Goal: Navigation & Orientation: Understand site structure

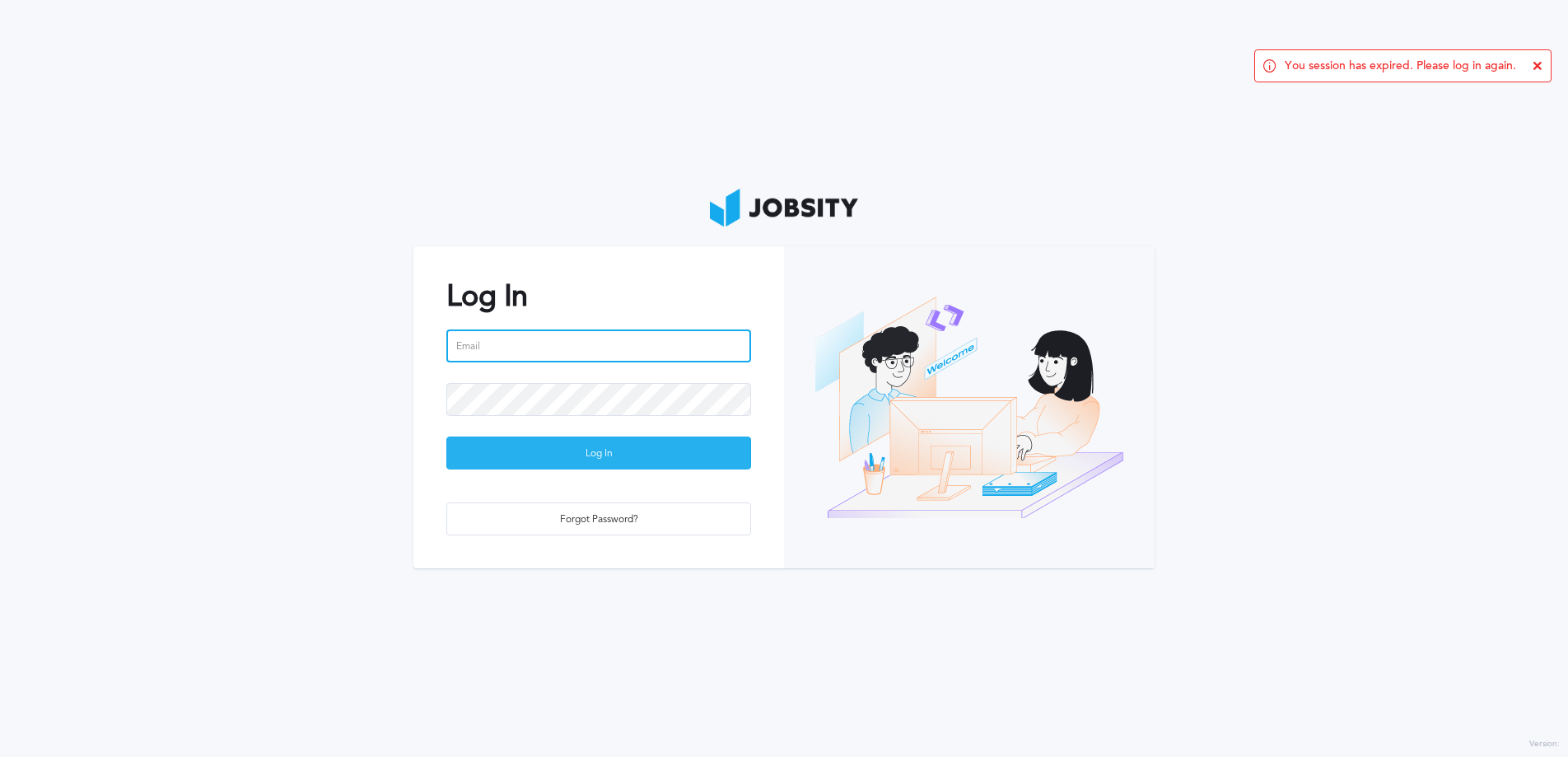
type input "[PERSON_NAME][EMAIL_ADDRESS][DOMAIN_NAME]"
click at [518, 444] on div "Log In" at bounding box center [598, 453] width 303 height 33
click at [517, 444] on div "Loading ..." at bounding box center [598, 453] width 303 height 33
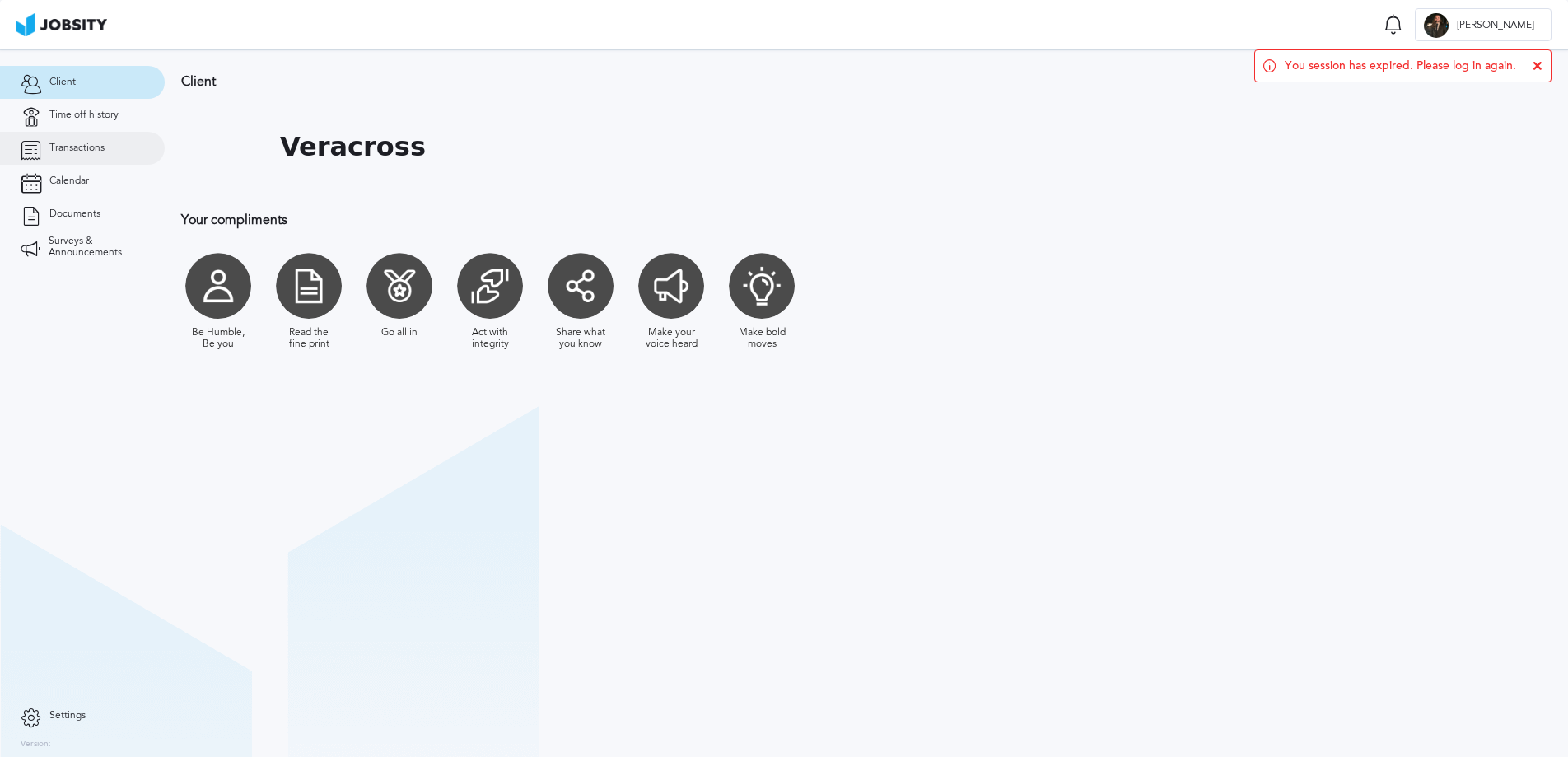
click at [58, 152] on span "Transactions" at bounding box center [76, 148] width 55 height 12
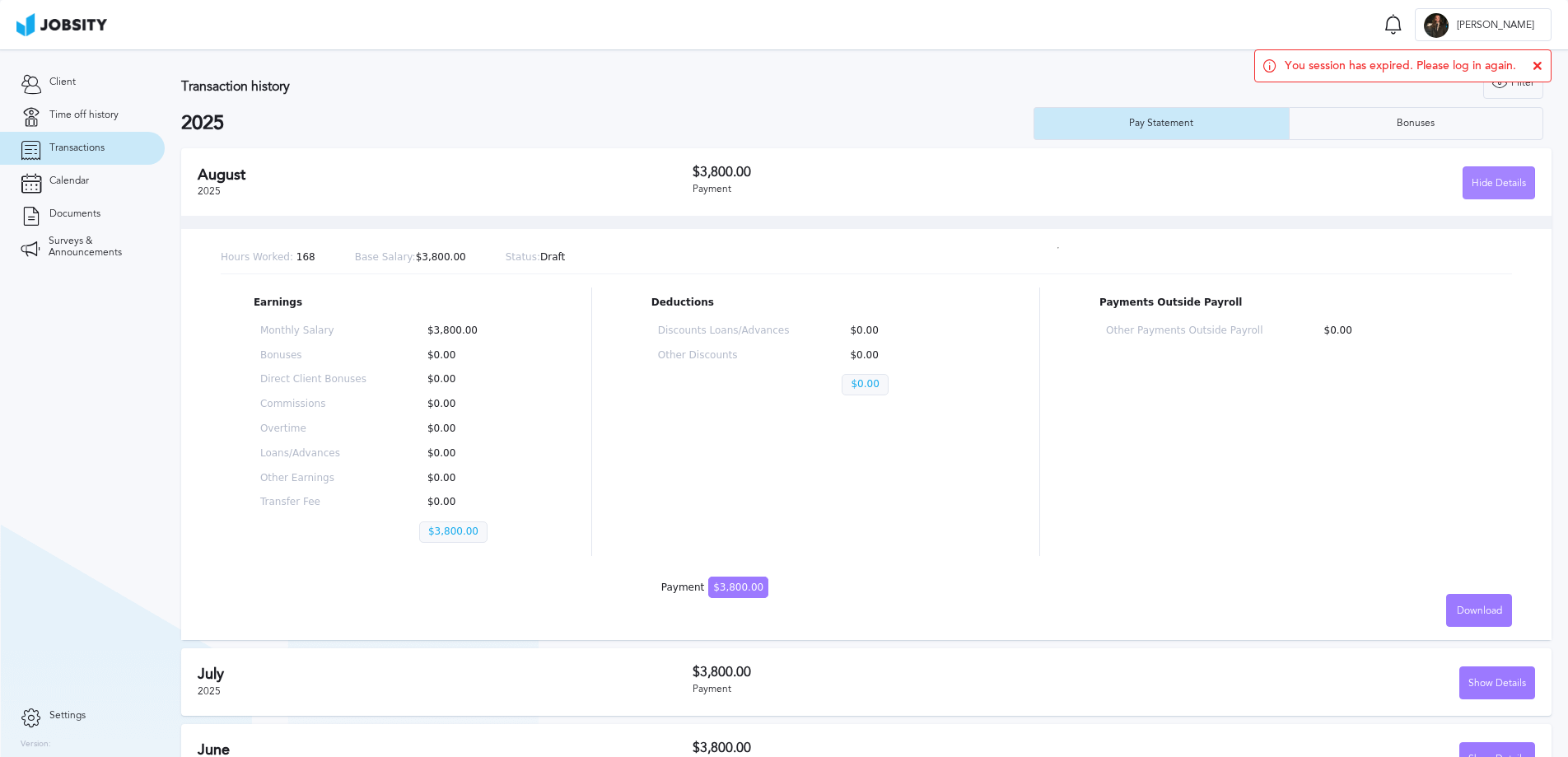
click at [1506, 176] on div "Hide Details" at bounding box center [1498, 184] width 71 height 33
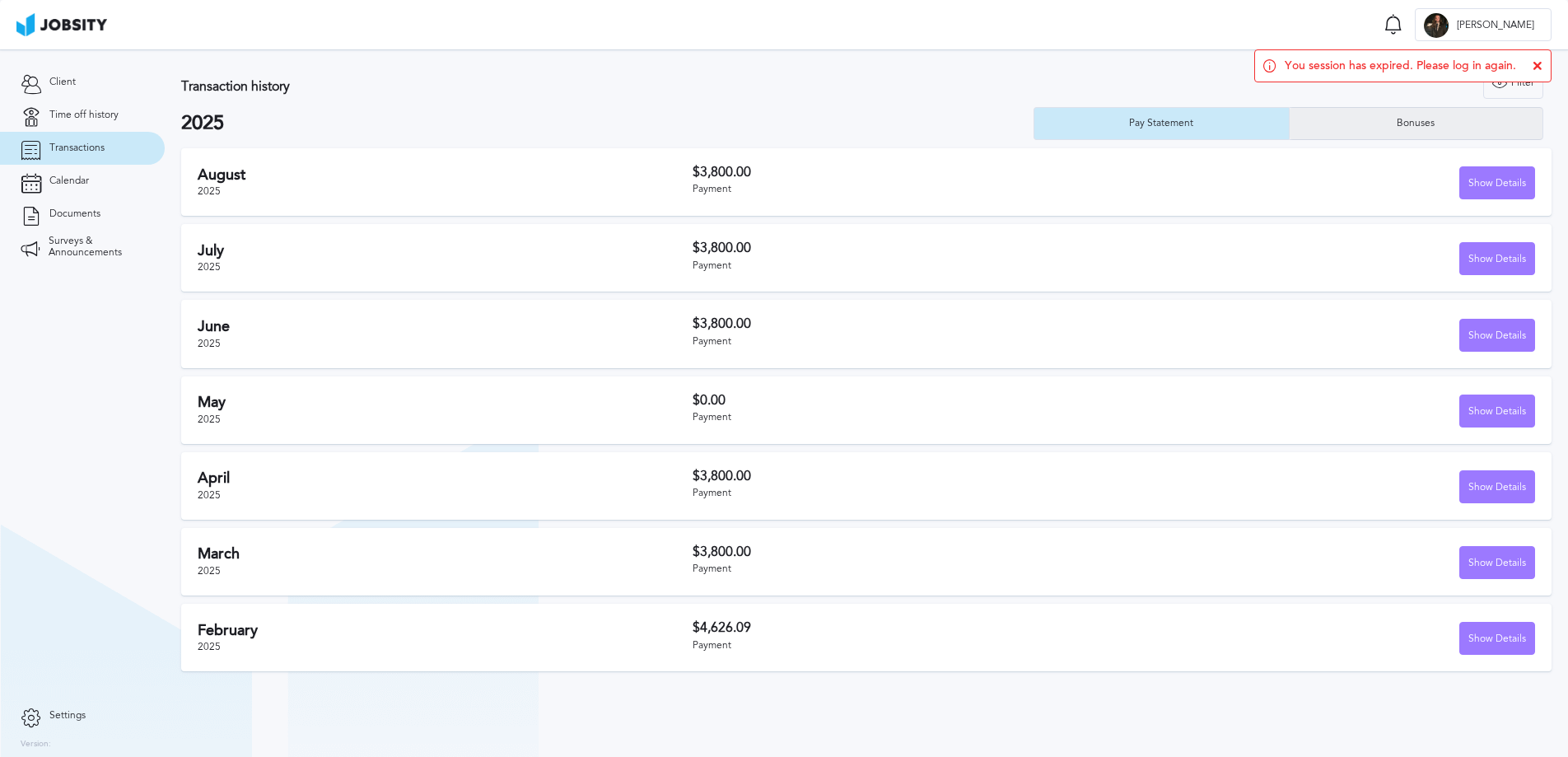
click at [1406, 132] on div "Bonuses" at bounding box center [1416, 123] width 254 height 33
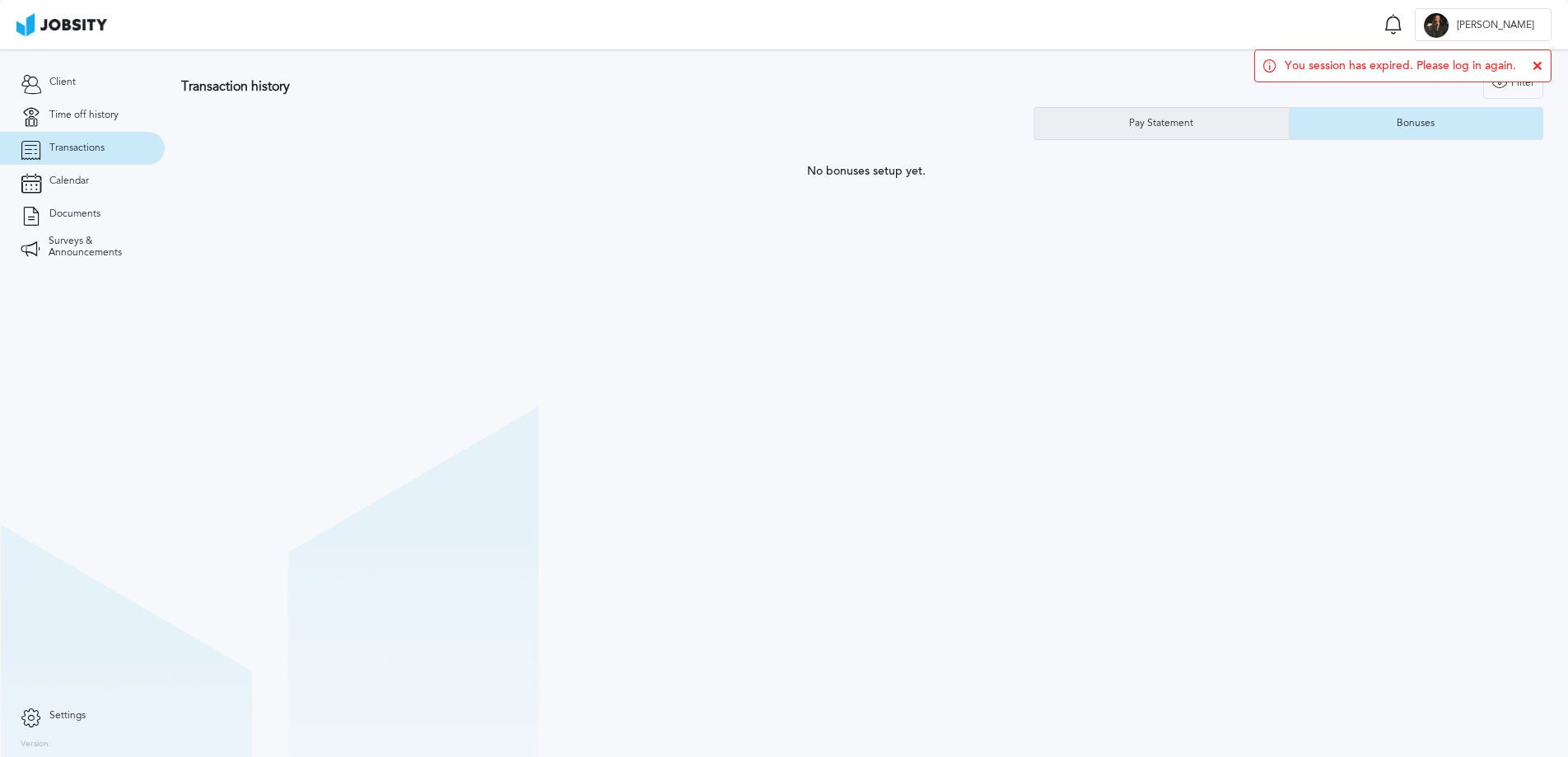
click at [1131, 133] on div "Pay Statement" at bounding box center [1162, 123] width 255 height 33
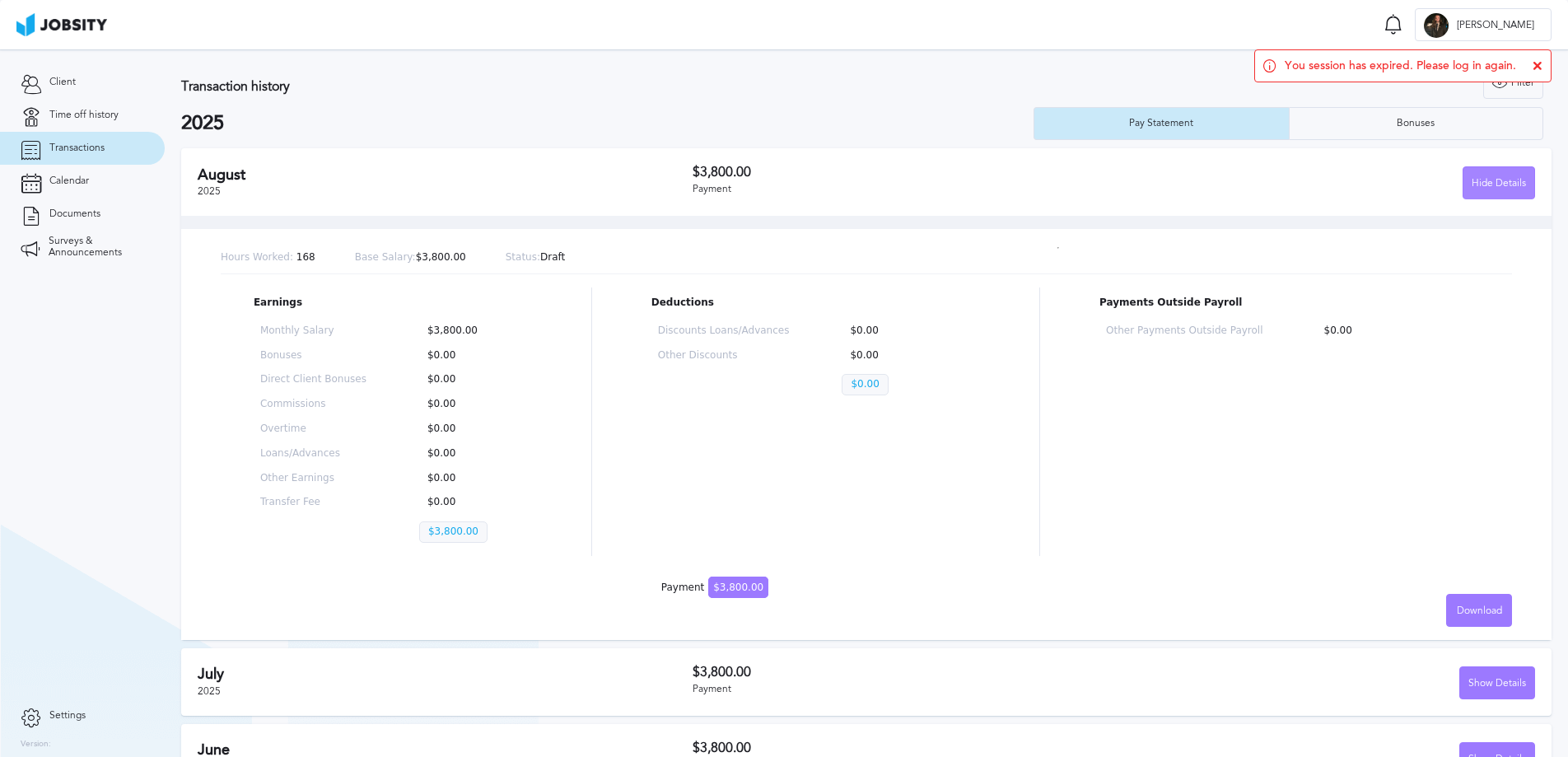
click at [1487, 187] on div "Hide Details" at bounding box center [1498, 184] width 71 height 33
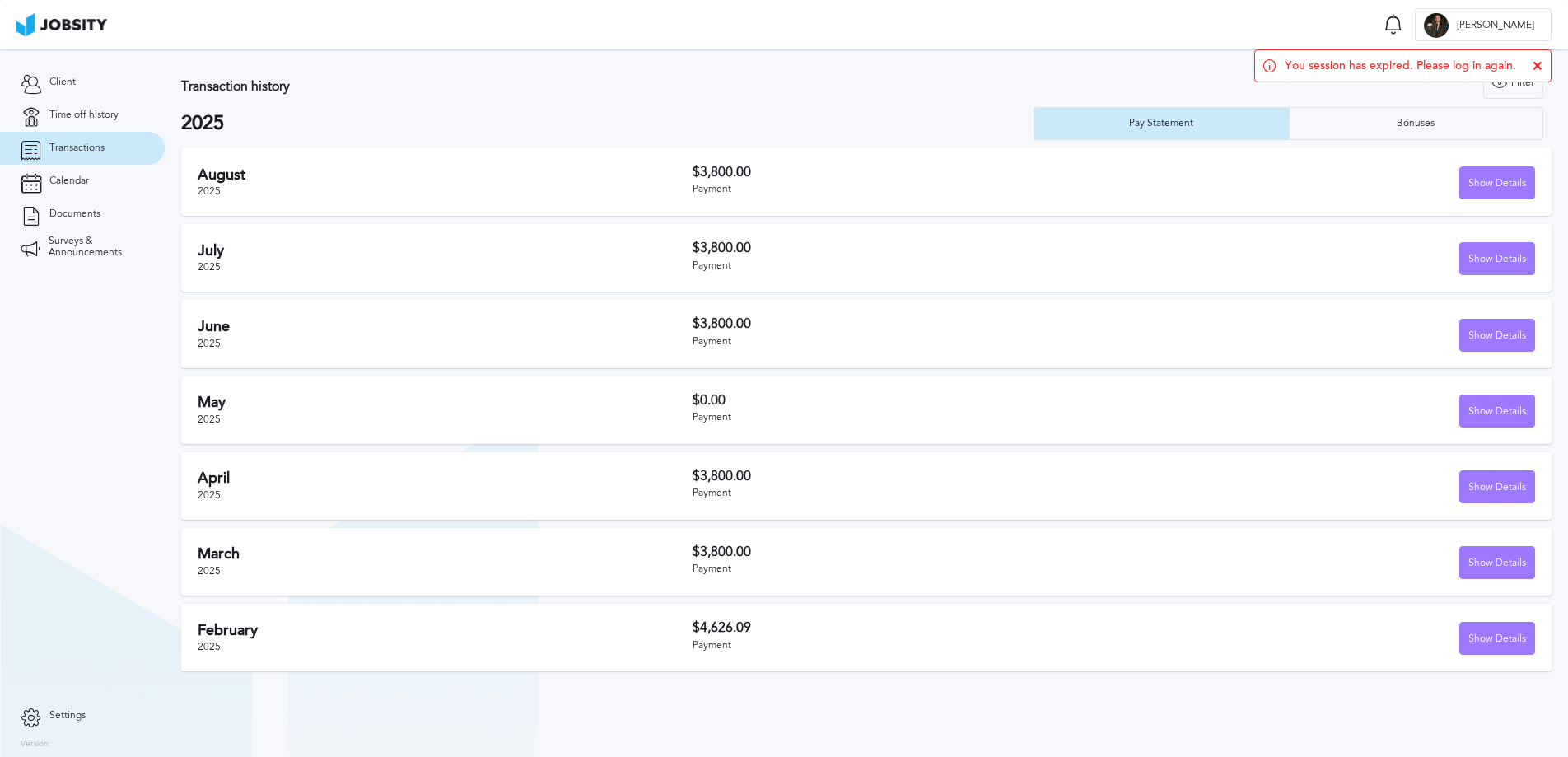
click at [1541, 61] on icon at bounding box center [1538, 66] width 10 height 10
click at [1518, 78] on div "Filter" at bounding box center [1513, 83] width 59 height 33
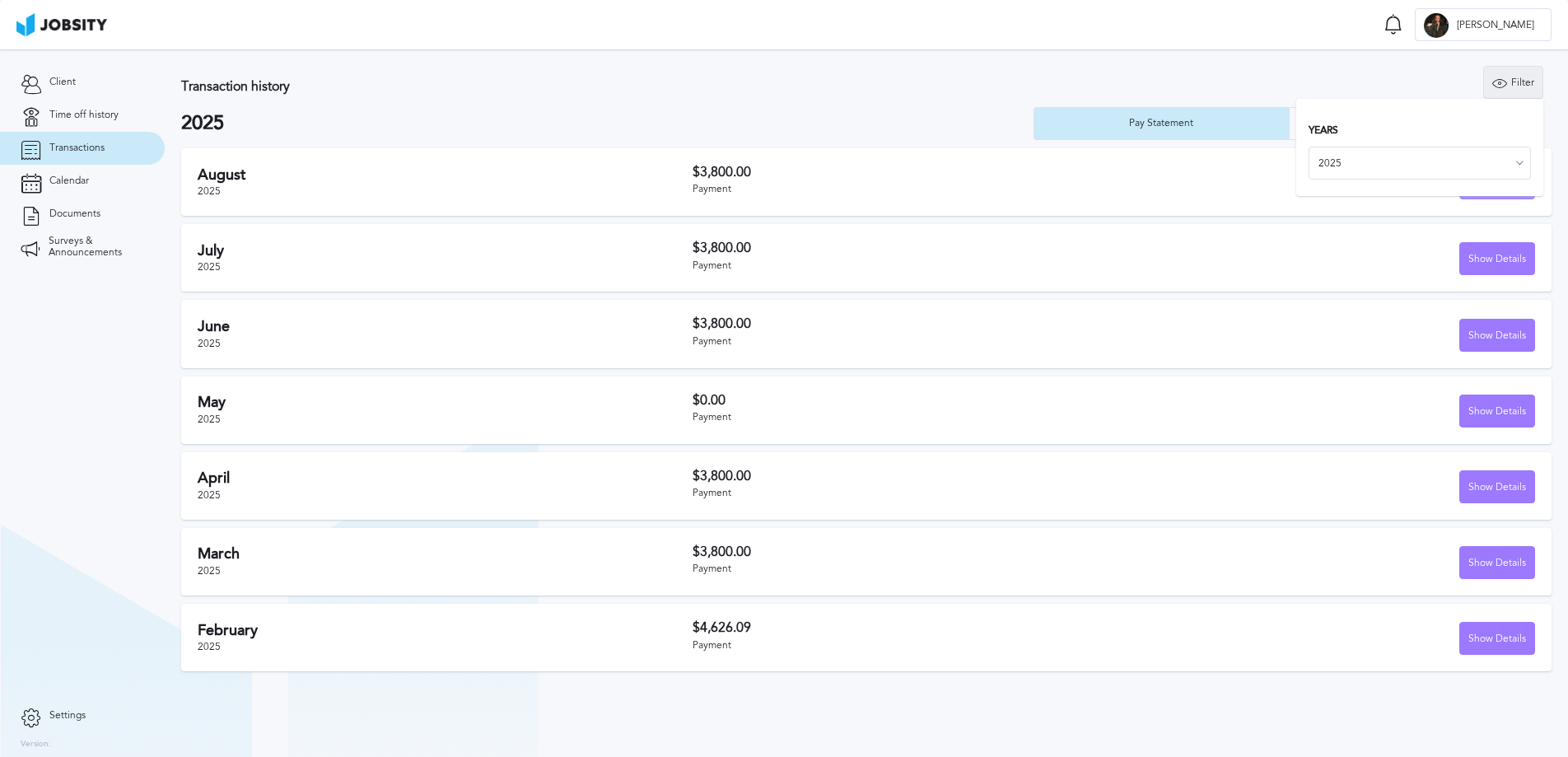
click at [1518, 78] on div "Filter" at bounding box center [1513, 83] width 59 height 33
click at [90, 175] on link "Calendar" at bounding box center [82, 181] width 165 height 33
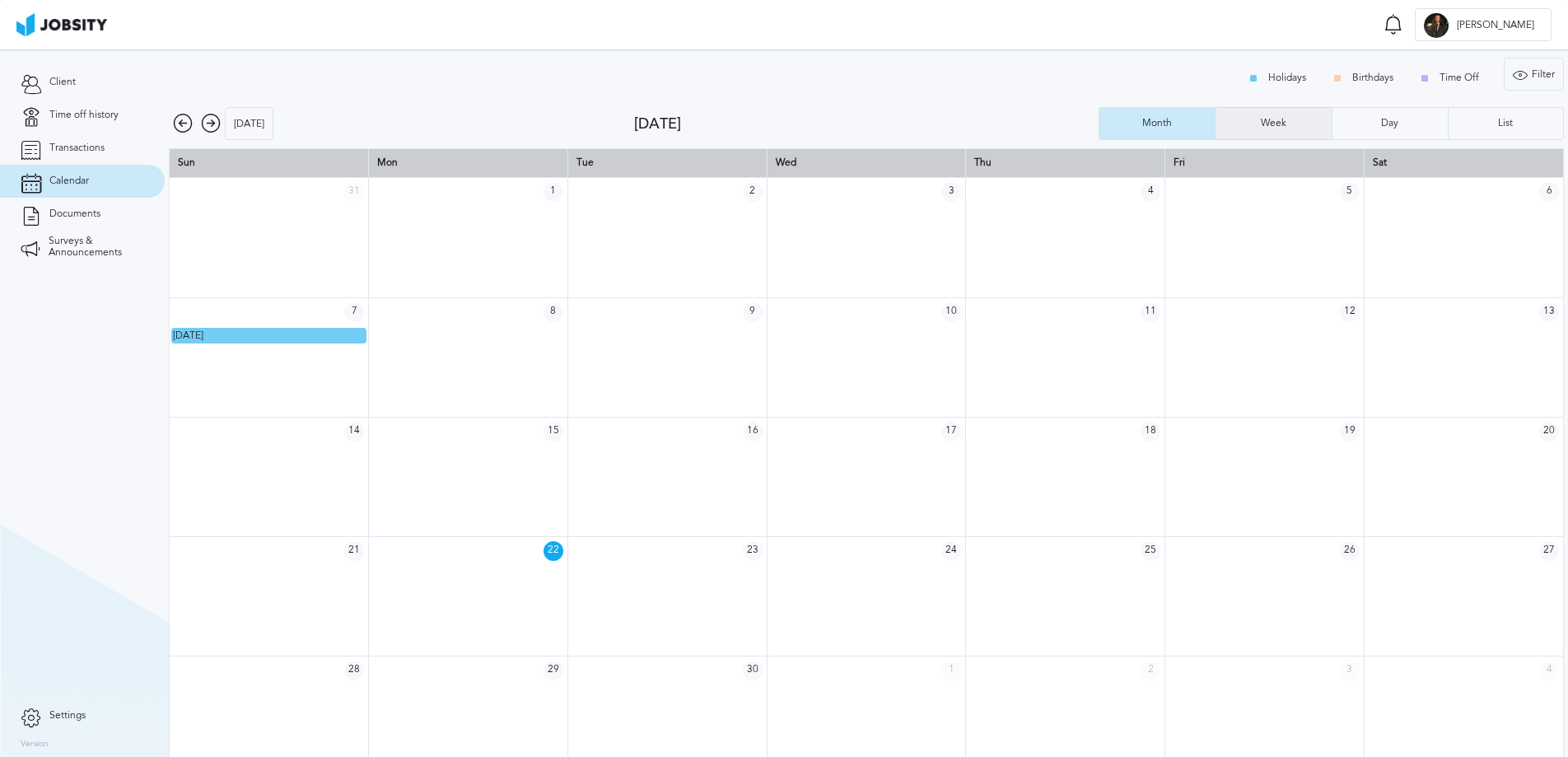
click at [1271, 118] on div "Week" at bounding box center [1273, 123] width 42 height 12
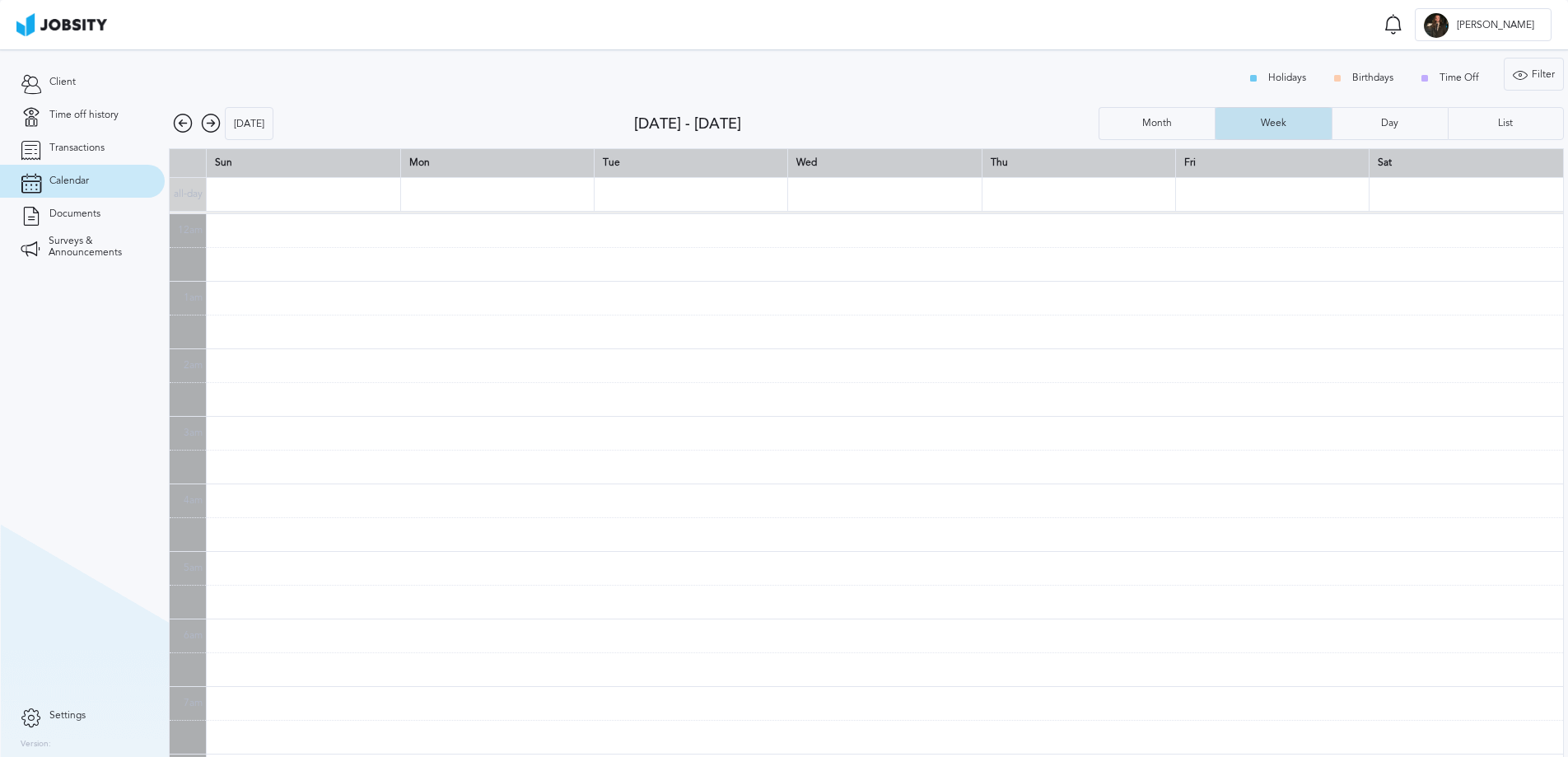
scroll to position [405, 0]
click at [1374, 121] on div "Day" at bounding box center [1390, 123] width 33 height 12
click at [1484, 124] on div "List" at bounding box center [1505, 123] width 115 height 33
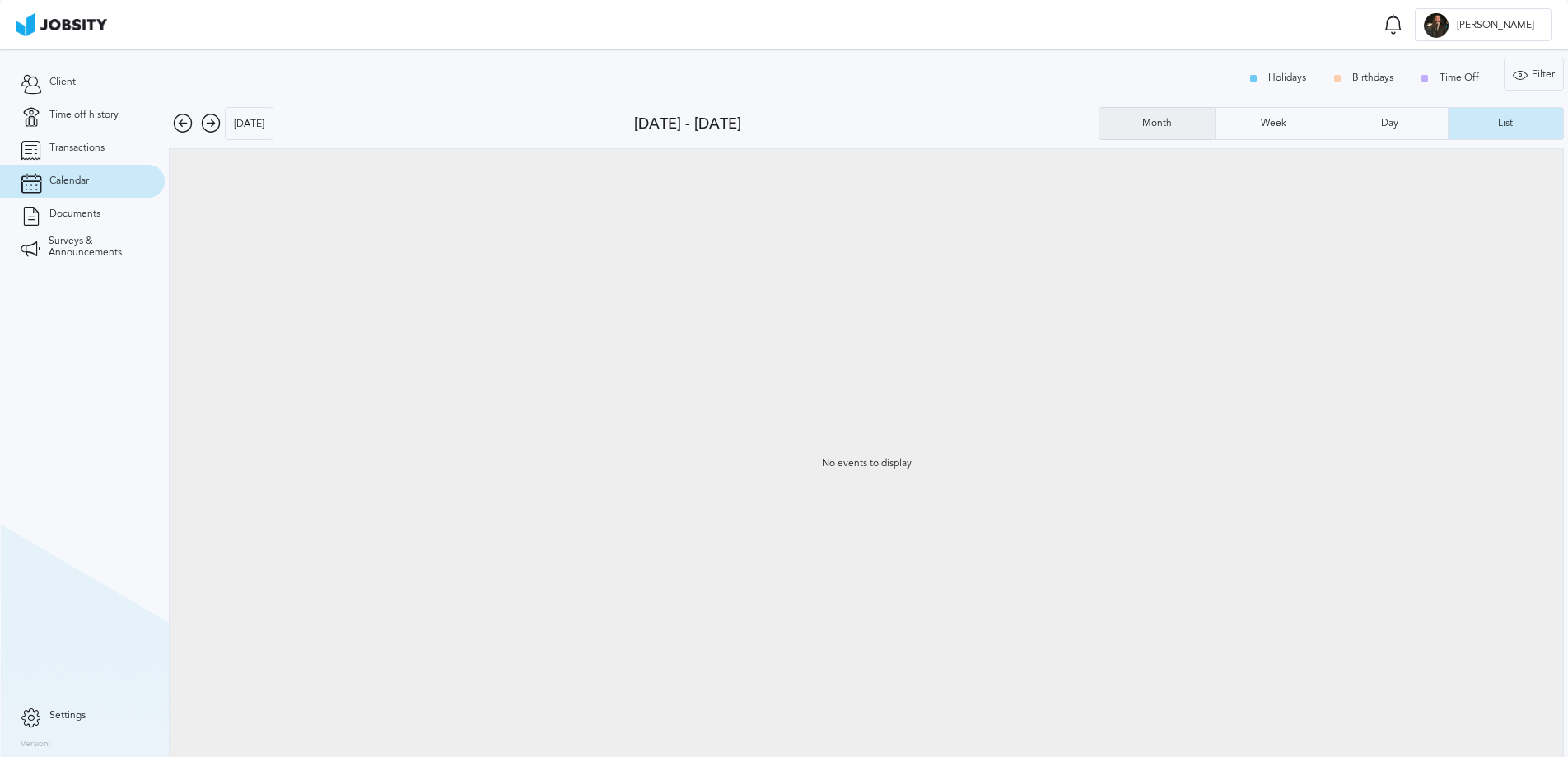
click at [1152, 135] on div "Month" at bounding box center [1157, 123] width 116 height 33
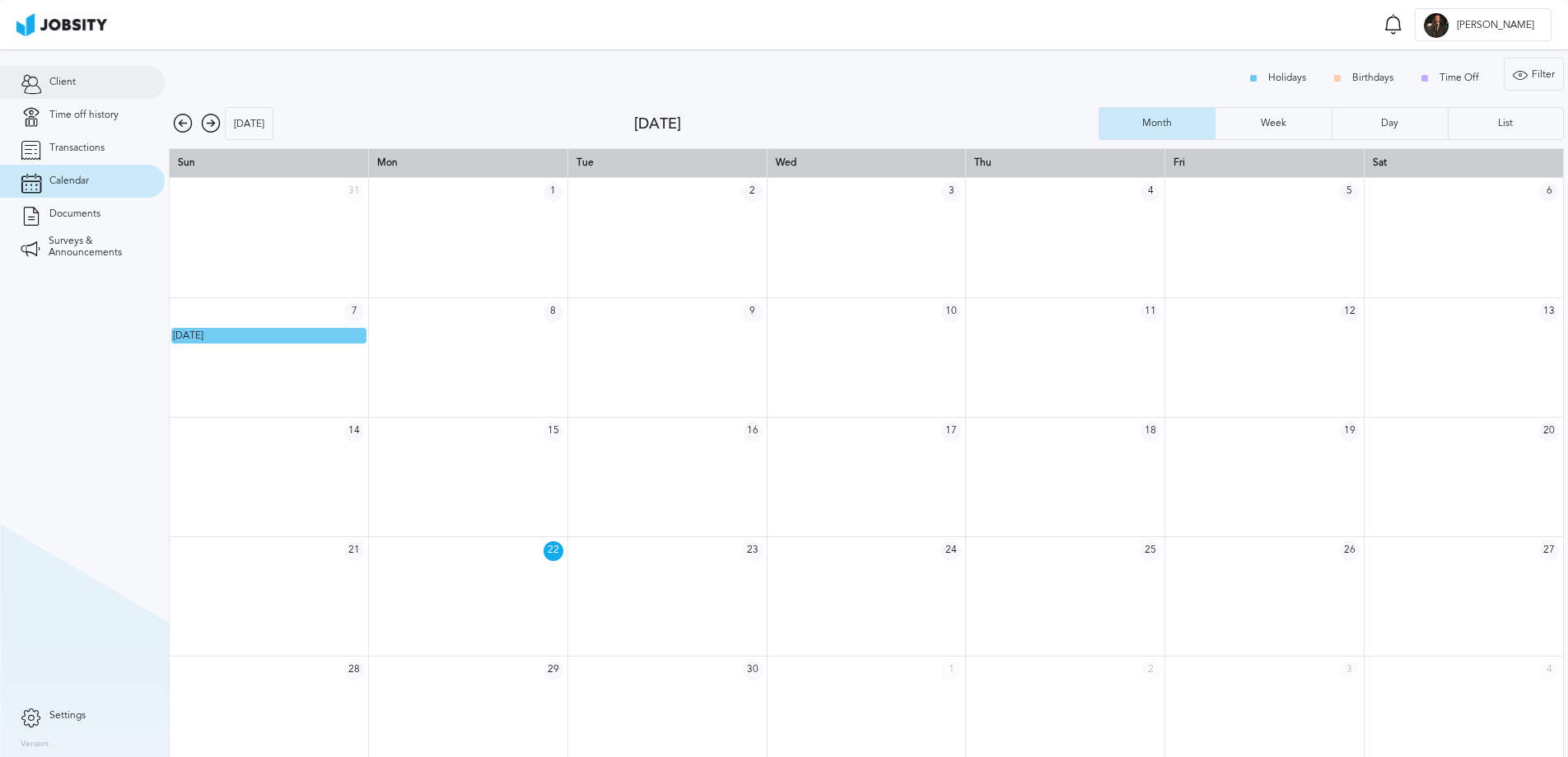
click at [63, 84] on span "Client" at bounding box center [62, 82] width 26 height 12
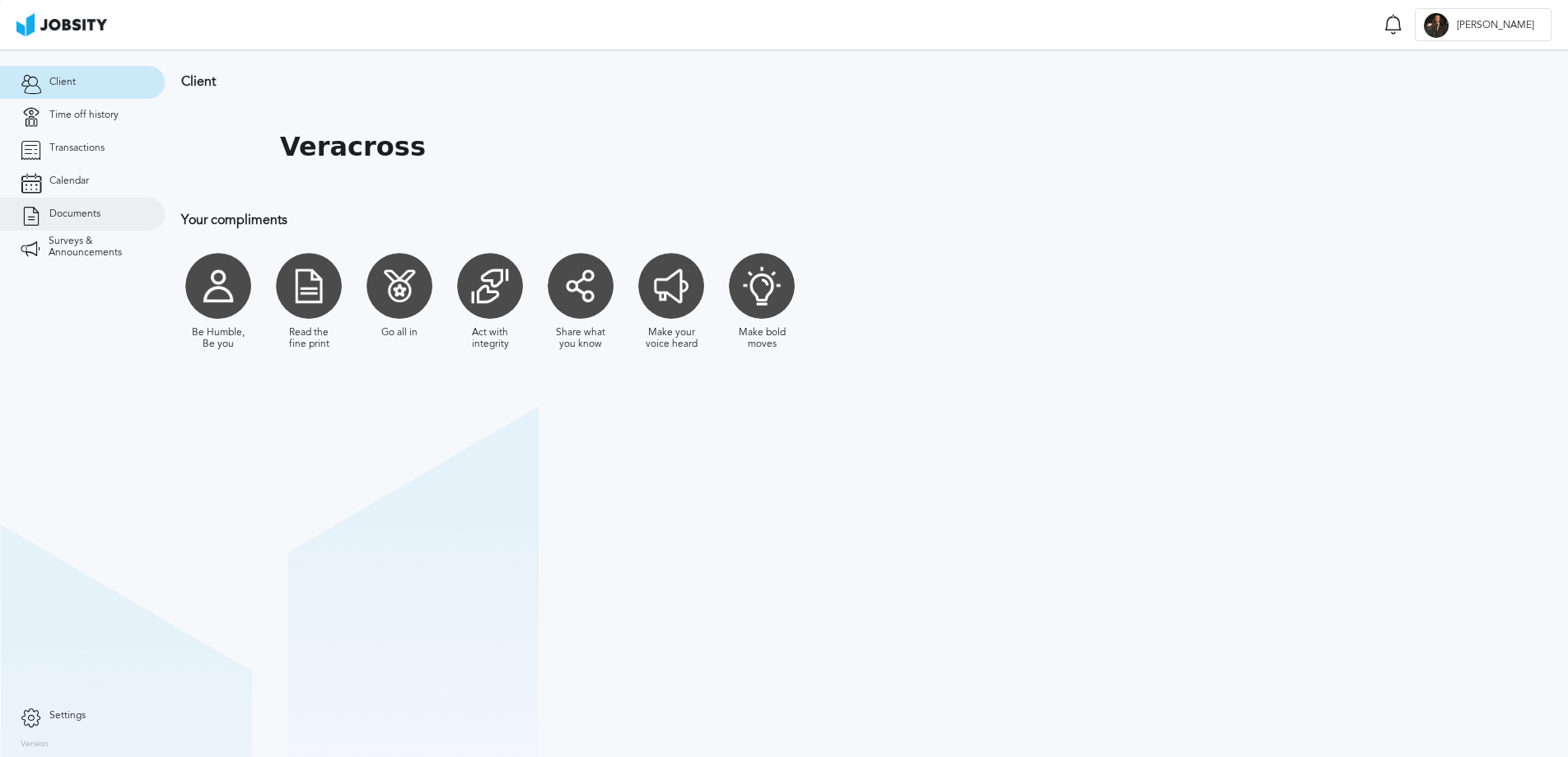
click at [44, 216] on link "Documents" at bounding box center [82, 214] width 165 height 33
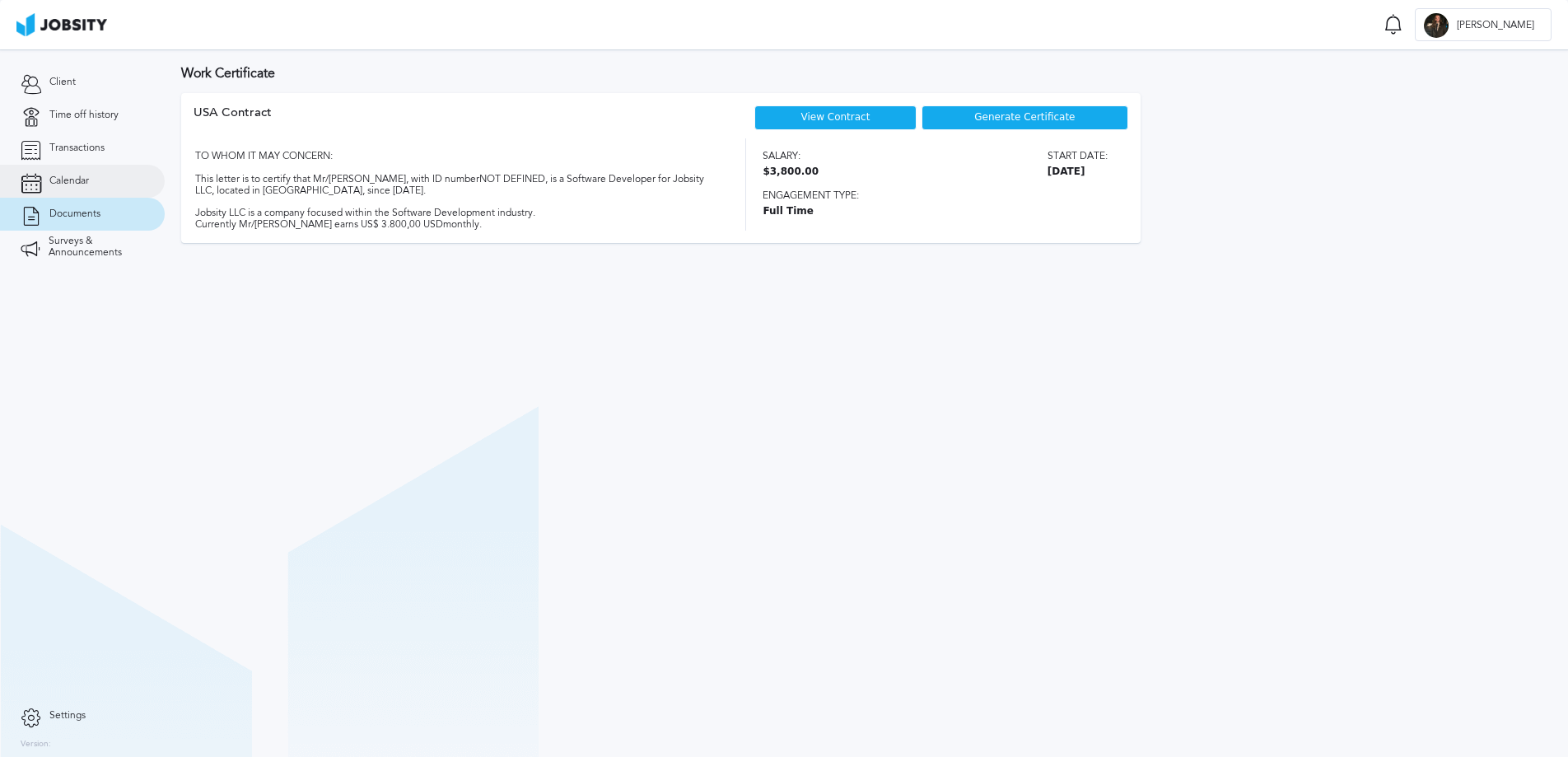
click at [71, 182] on span "Calendar" at bounding box center [69, 181] width 39 height 12
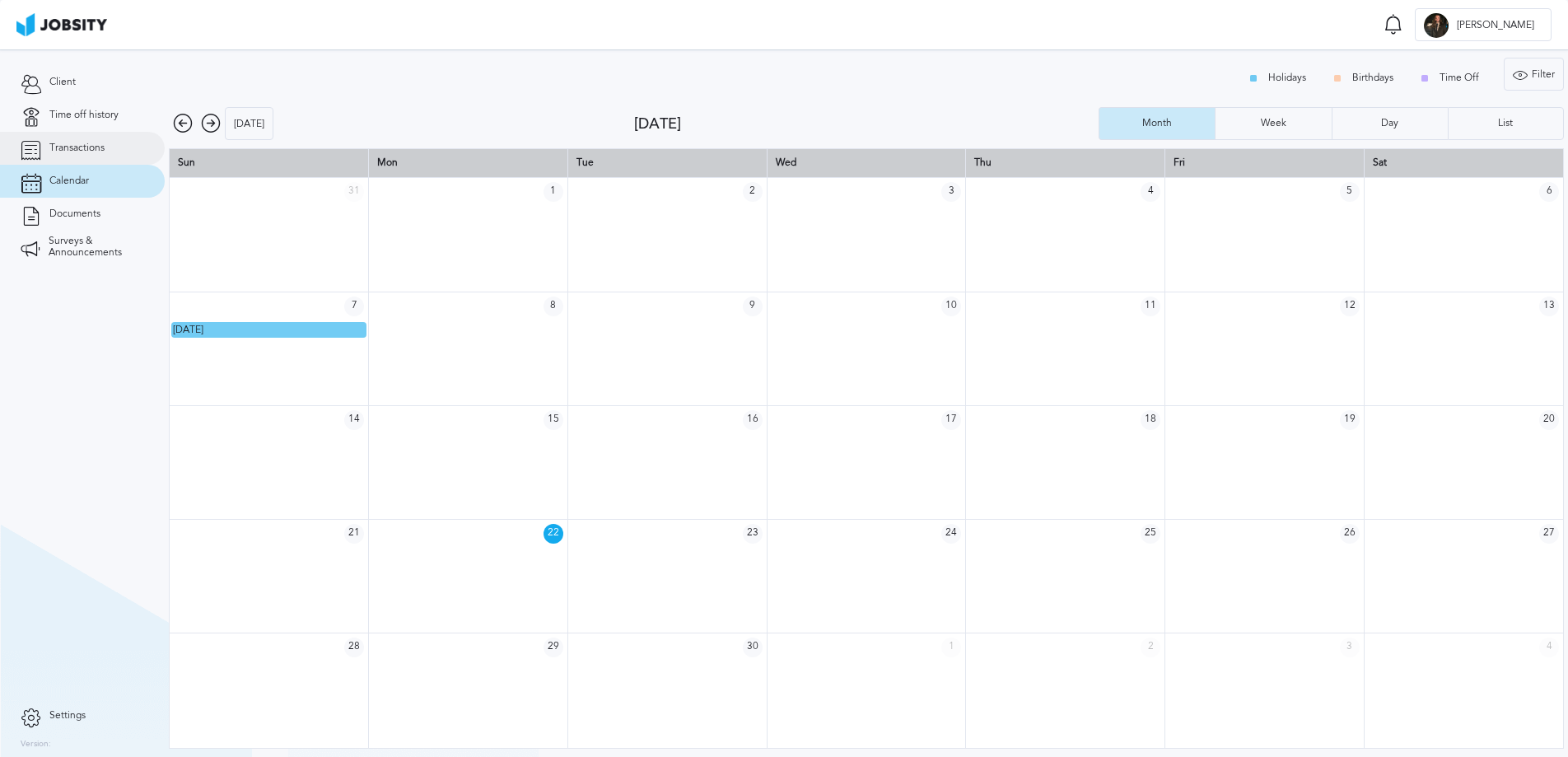
click at [74, 142] on span "Transactions" at bounding box center [76, 148] width 55 height 12
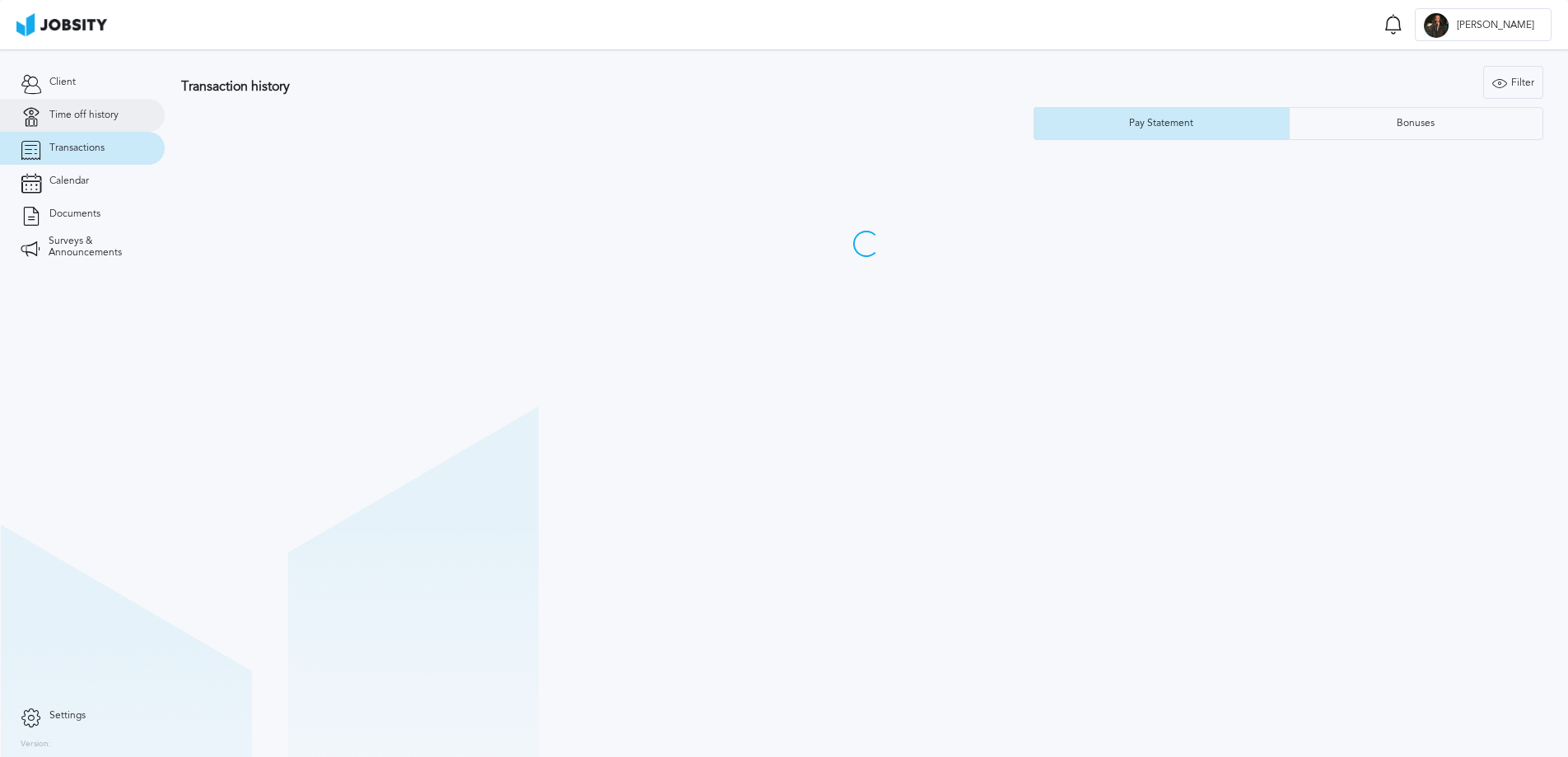
click at [75, 111] on span "Time off history" at bounding box center [83, 116] width 70 height 12
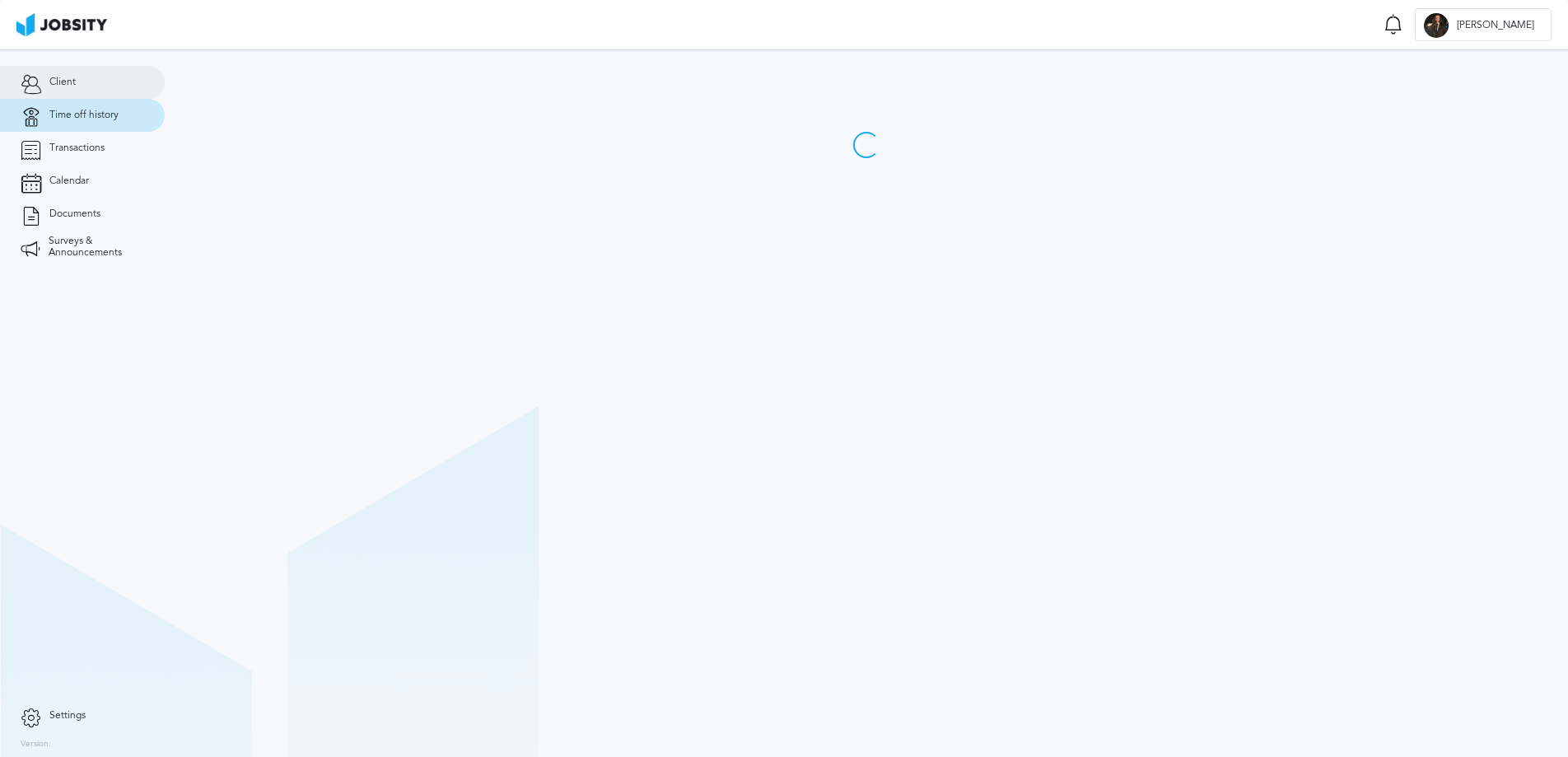
click at [74, 73] on link "Client" at bounding box center [82, 82] width 165 height 33
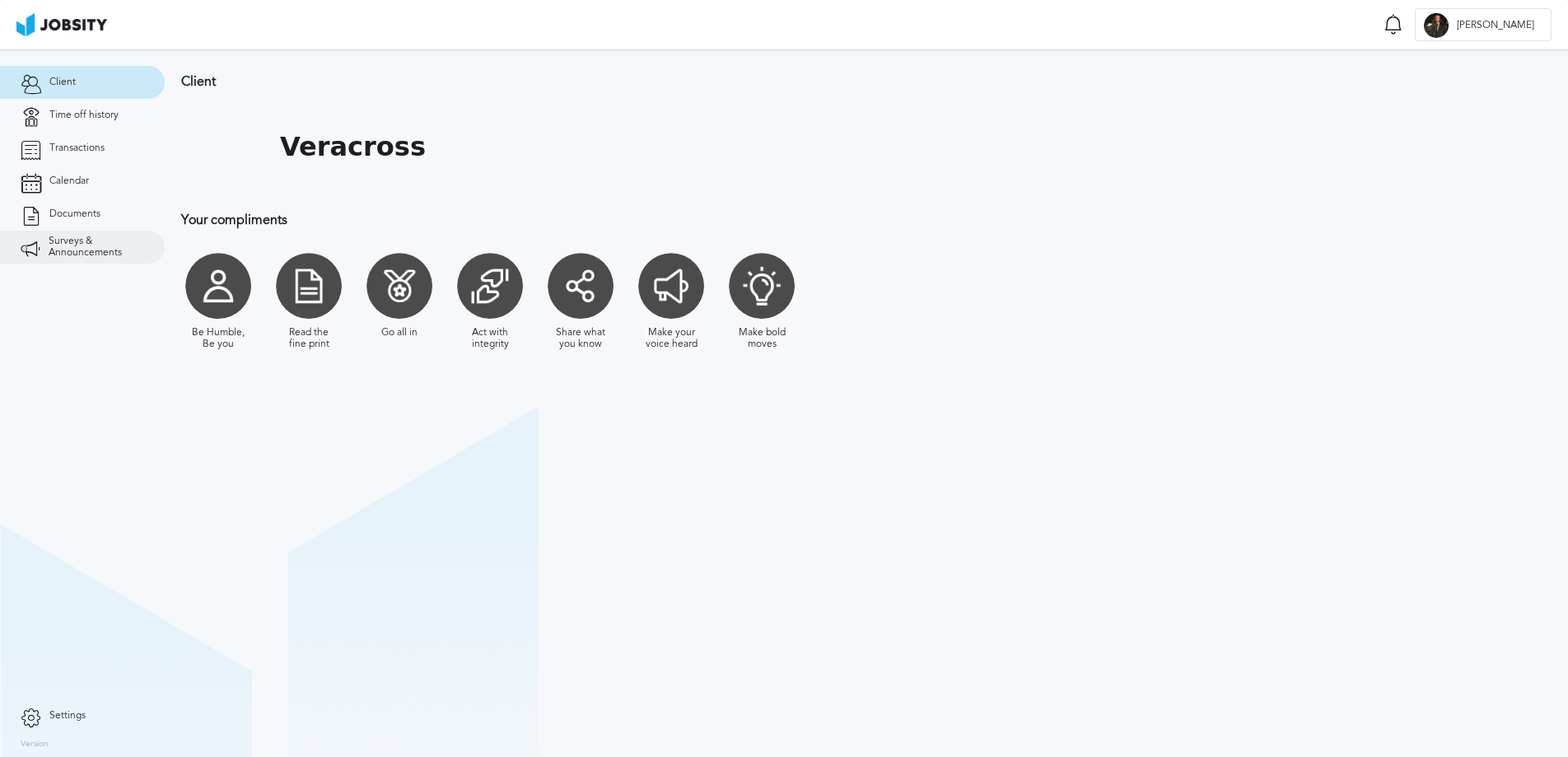
click at [75, 233] on link "Surveys & Announcements" at bounding box center [82, 247] width 165 height 33
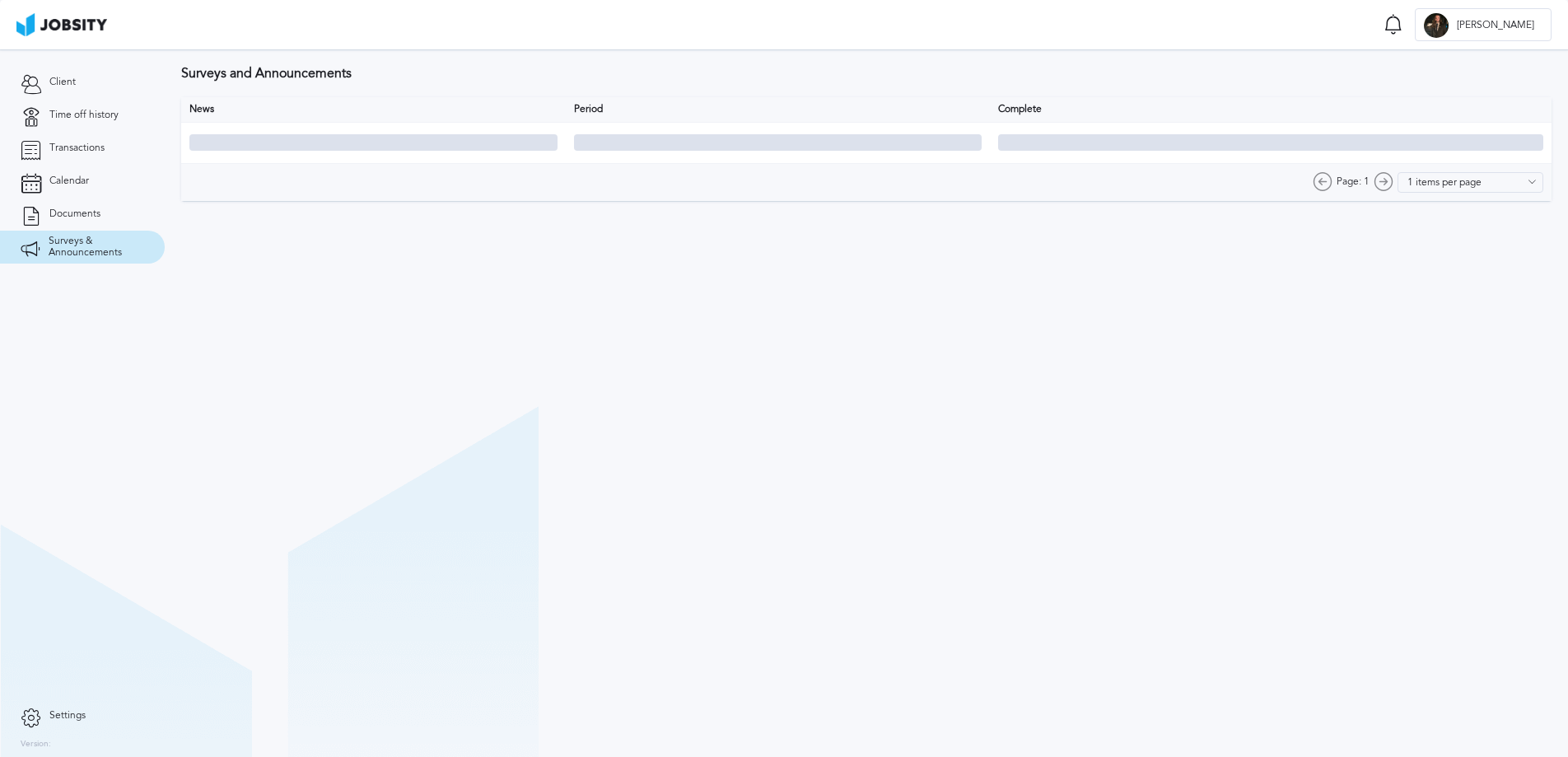
type input "10 items per page"
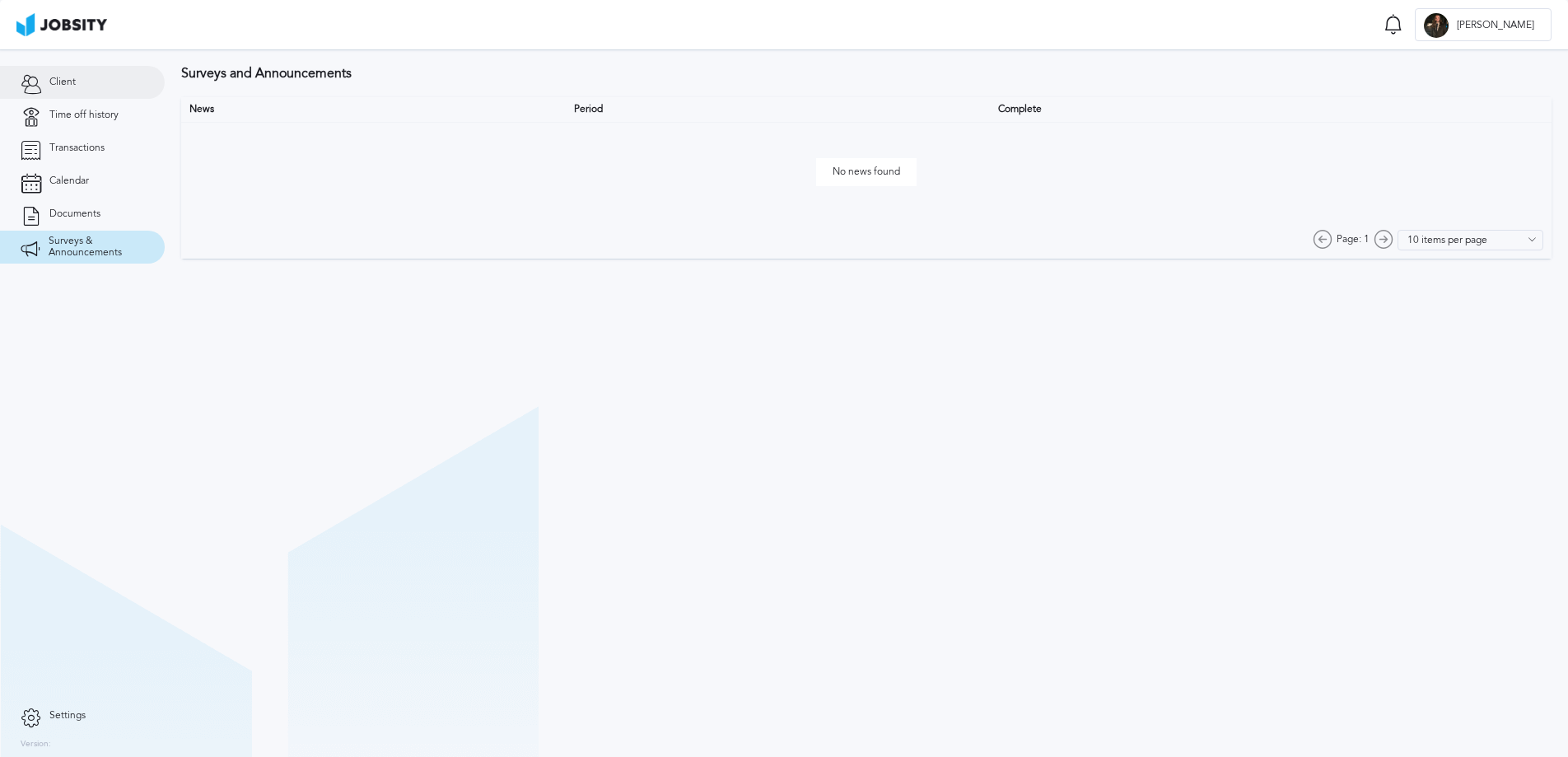
click at [71, 87] on span "Client" at bounding box center [62, 82] width 26 height 12
